Goal: Find specific page/section: Find specific page/section

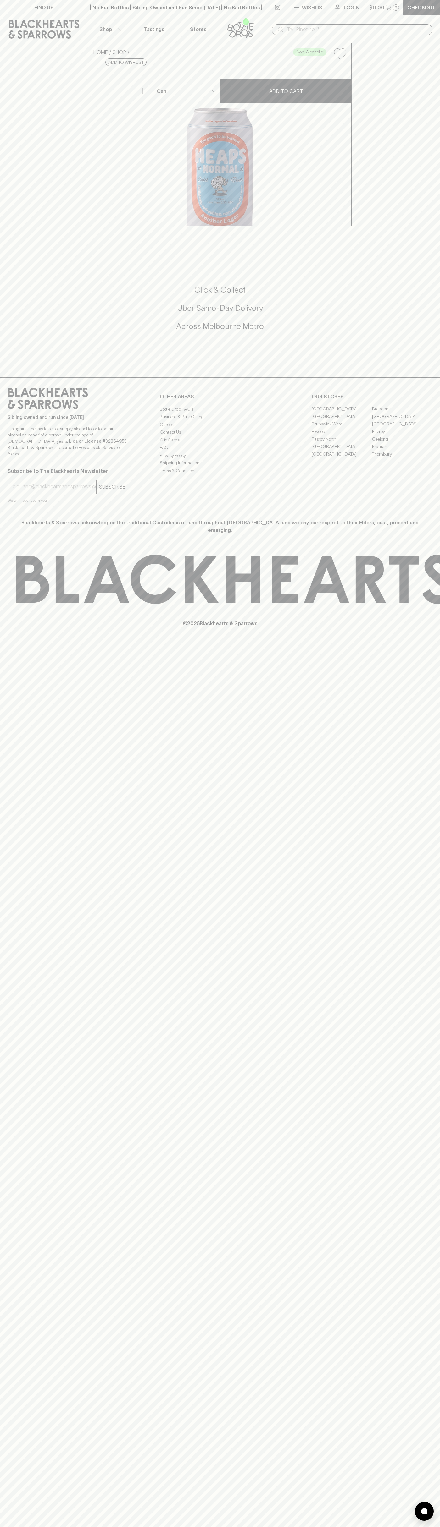
click at [304, 30] on input "text" at bounding box center [357, 30] width 140 height 10
click at [438, 862] on div "FIND US | No Bad Bottles | Sibling Owned and Run Since [DATE] | No Bad Bottles …" at bounding box center [220, 763] width 440 height 1527
click at [57, 1527] on html "FIND US | No Bad Bottles | Sibling Owned and Run Since [DATE] | No Bad Bottles …" at bounding box center [220, 763] width 440 height 1527
click at [26, 821] on div "FIND US | No Bad Bottles | Sibling Owned and Run Since [DATE] | No Bad Bottles …" at bounding box center [220, 763] width 440 height 1527
